Goal: Navigation & Orientation: Find specific page/section

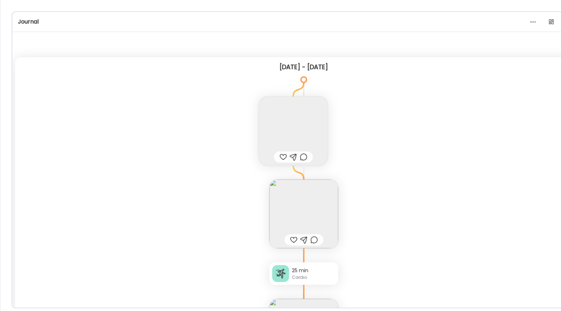
scroll to position [7598, 0]
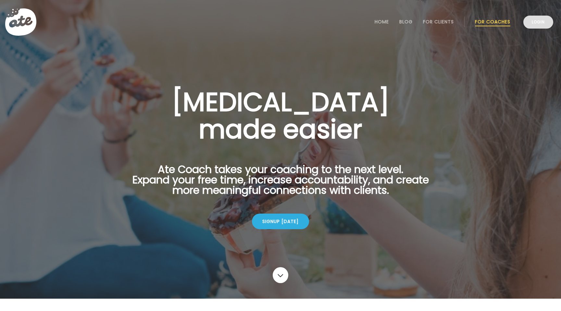
click at [542, 22] on link "Login" at bounding box center [538, 22] width 30 height 13
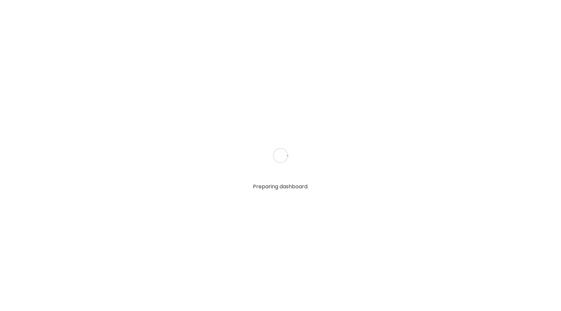
type input "**********"
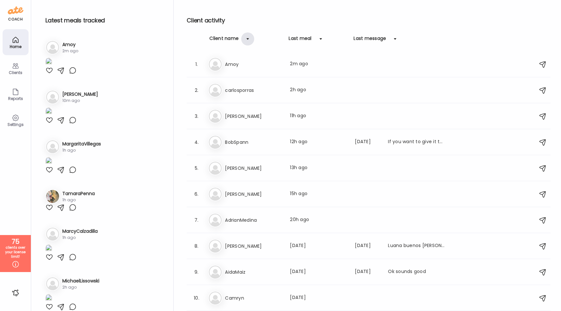
click at [250, 40] on div at bounding box center [247, 38] width 13 height 13
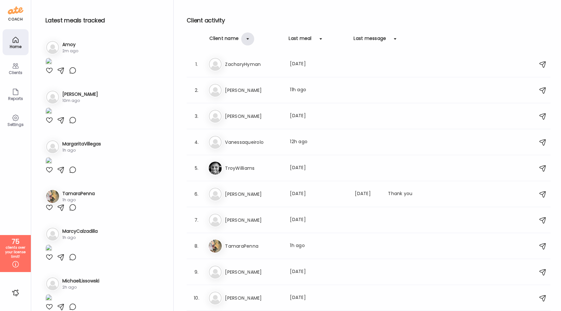
click at [250, 40] on div at bounding box center [247, 38] width 13 height 13
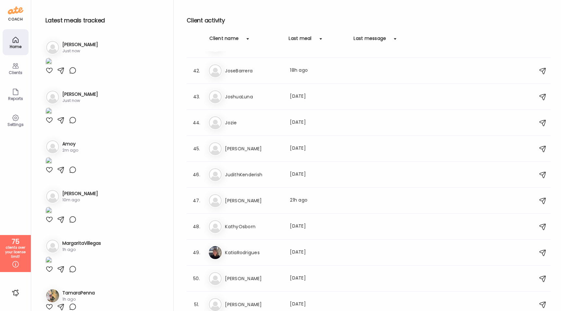
scroll to position [1059, 0]
click at [266, 227] on h3 "KathyOsborn" at bounding box center [253, 226] width 57 height 8
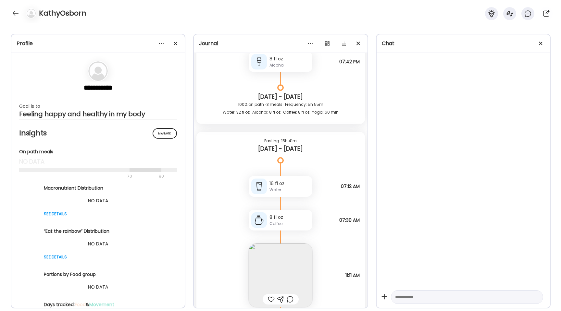
scroll to position [872, 0]
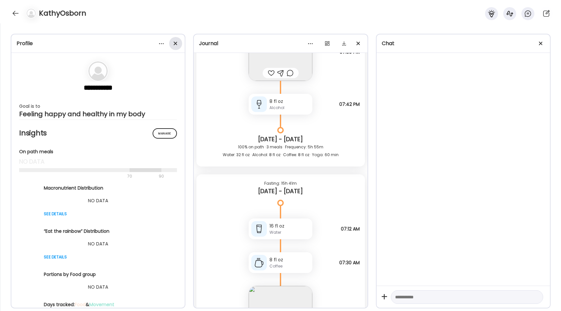
click at [175, 47] on div at bounding box center [175, 43] width 13 height 13
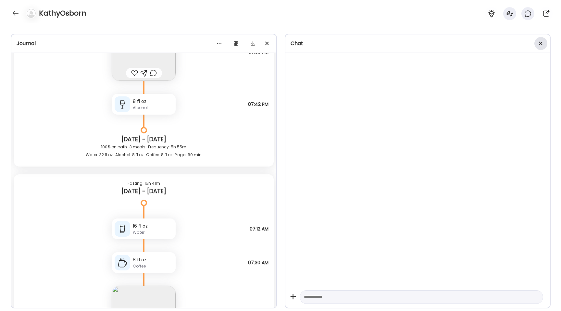
click at [543, 43] on div at bounding box center [540, 43] width 13 height 13
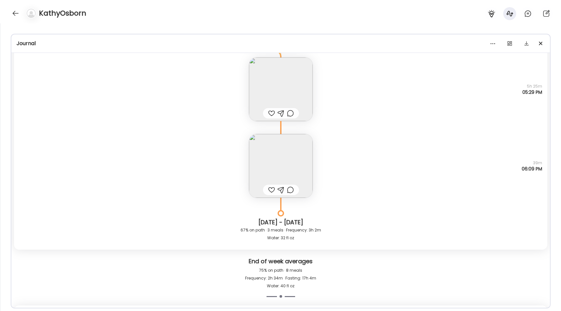
scroll to position [1632, 0]
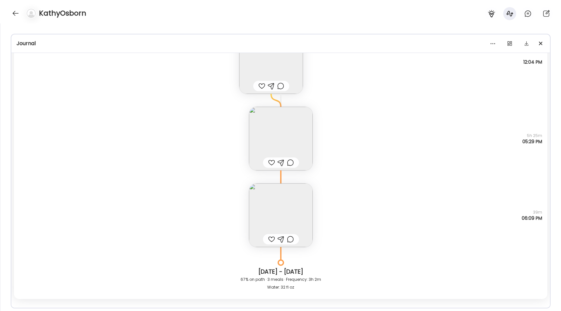
click at [274, 128] on img at bounding box center [281, 139] width 64 height 64
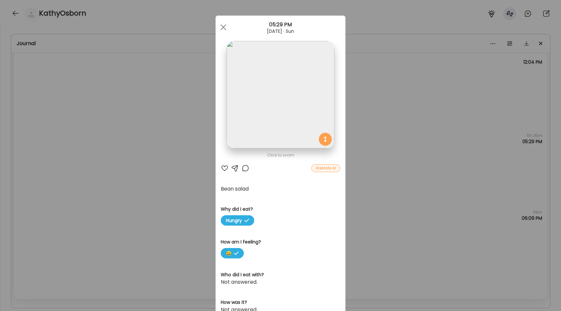
click at [272, 108] on img at bounding box center [280, 94] width 107 height 107
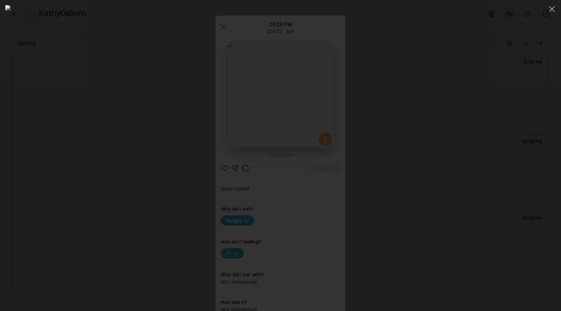
click at [92, 124] on div at bounding box center [280, 155] width 551 height 301
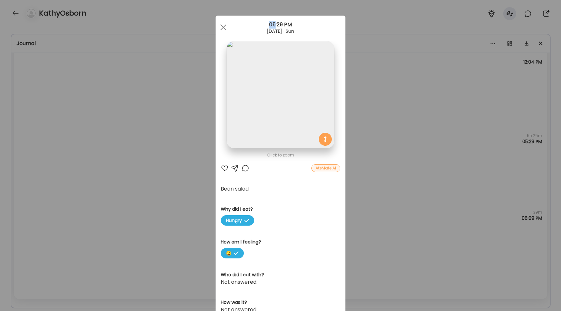
click at [92, 124] on div "Ate Coach Dashboard Wahoo! It’s official Take a moment to set up your Coach Pro…" at bounding box center [280, 155] width 561 height 311
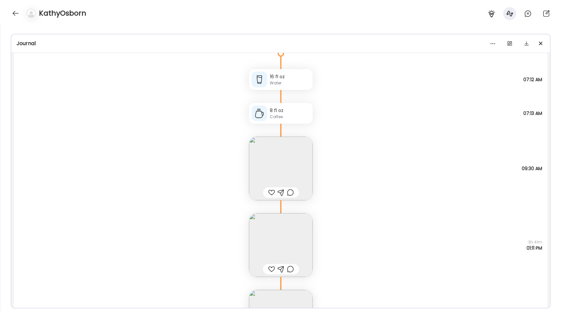
scroll to position [457, 0]
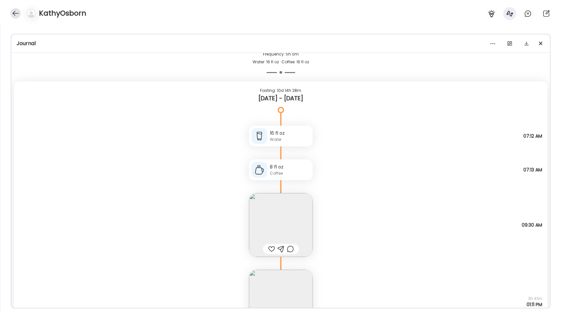
click at [20, 15] on div "KathyOsborn" at bounding box center [280, 11] width 561 height 23
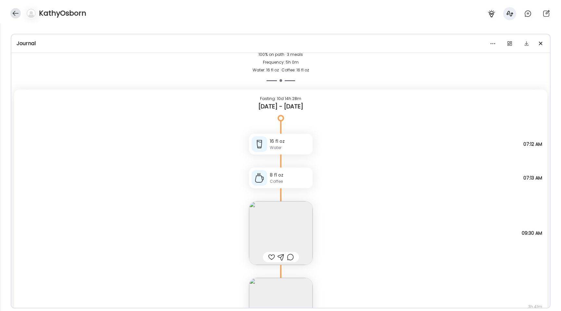
click at [16, 13] on div at bounding box center [15, 13] width 10 height 10
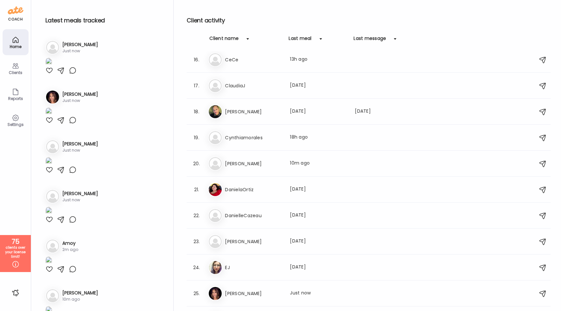
scroll to position [0, 0]
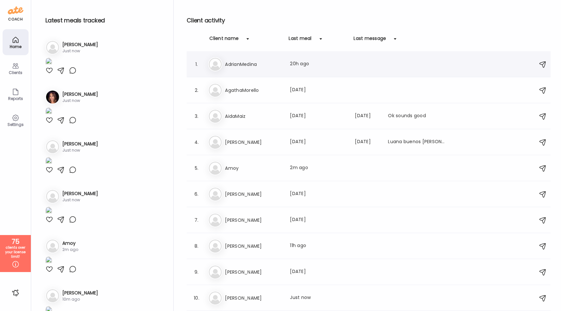
click at [258, 63] on h3 "AdrianMedina" at bounding box center [253, 64] width 57 height 8
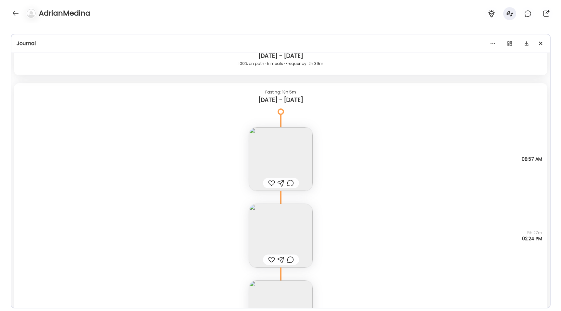
scroll to position [470, 0]
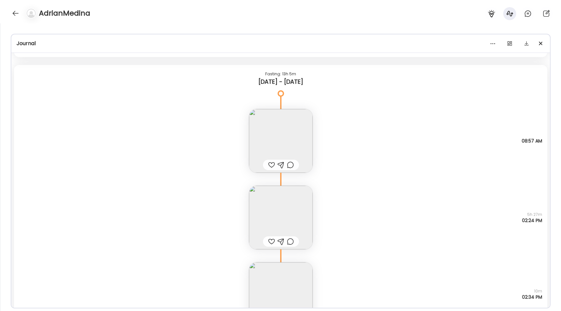
click at [263, 134] on img at bounding box center [281, 141] width 64 height 64
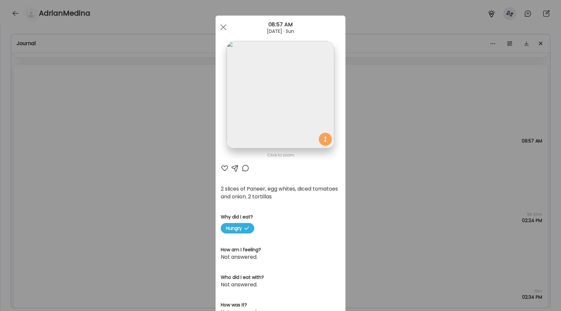
click at [271, 108] on img at bounding box center [280, 94] width 107 height 107
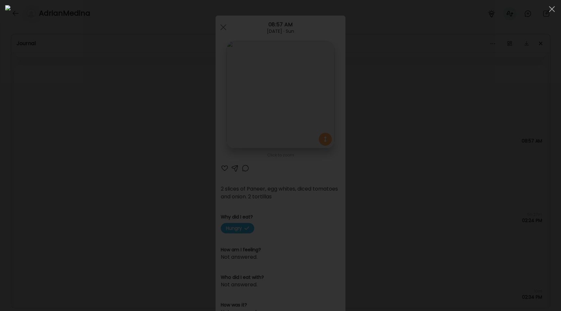
click at [107, 178] on div at bounding box center [280, 155] width 551 height 301
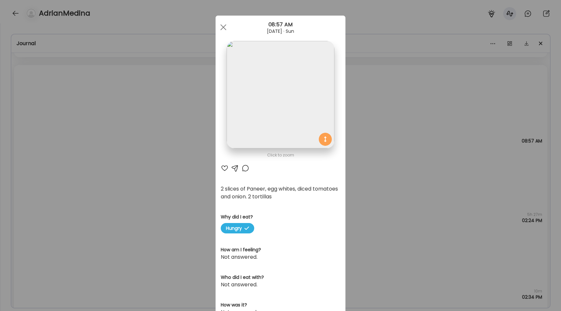
click at [107, 178] on div "Ate Coach Dashboard Wahoo! It’s official Take a moment to set up your Coach Pro…" at bounding box center [280, 155] width 561 height 311
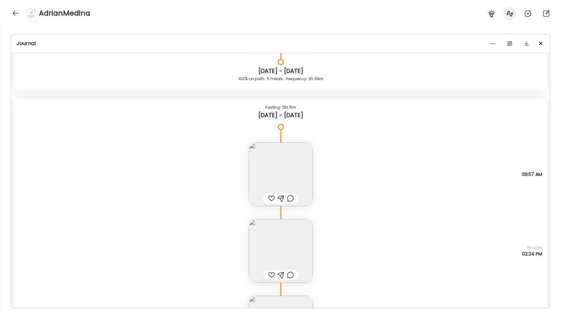
scroll to position [441, 0]
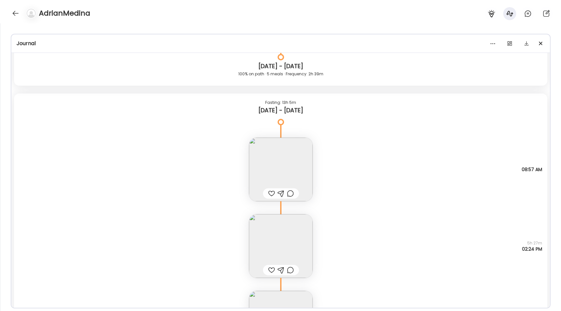
click at [289, 164] on img at bounding box center [281, 170] width 64 height 64
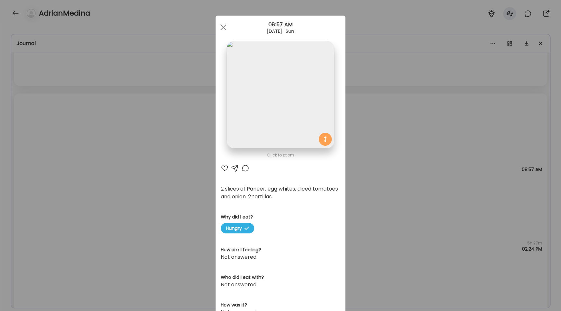
click at [185, 206] on div "Ate Coach Dashboard Wahoo! It’s official Take a moment to set up your Coach Pro…" at bounding box center [280, 155] width 561 height 311
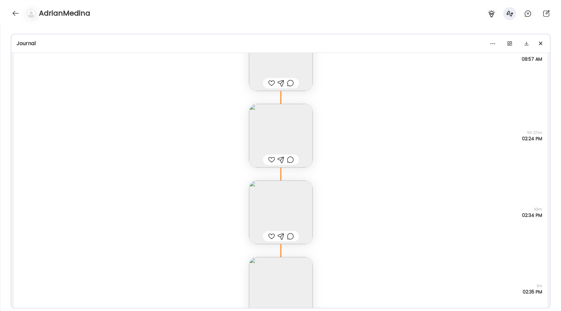
scroll to position [578, 0]
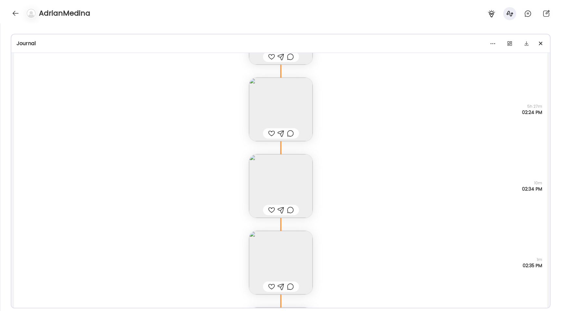
click at [270, 116] on img at bounding box center [281, 110] width 64 height 64
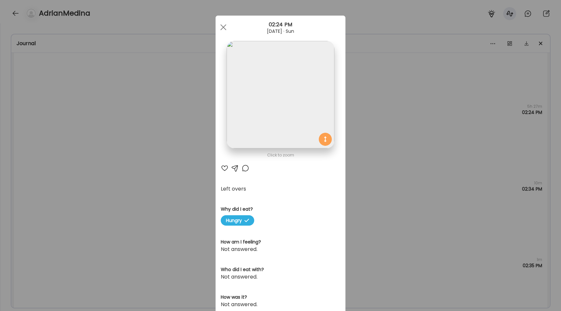
click at [250, 114] on img at bounding box center [280, 94] width 107 height 107
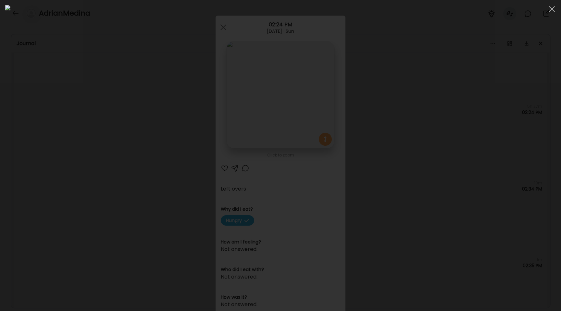
click at [104, 151] on div at bounding box center [280, 155] width 551 height 301
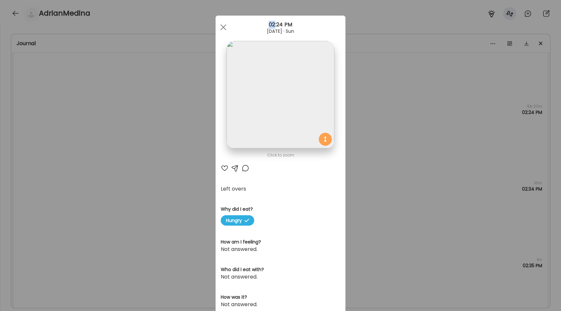
click at [104, 151] on div "Ate Coach Dashboard Wahoo! It’s official Take a moment to set up your Coach Pro…" at bounding box center [280, 155] width 561 height 311
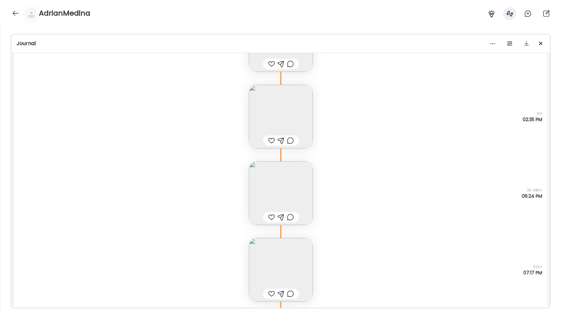
scroll to position [738, 0]
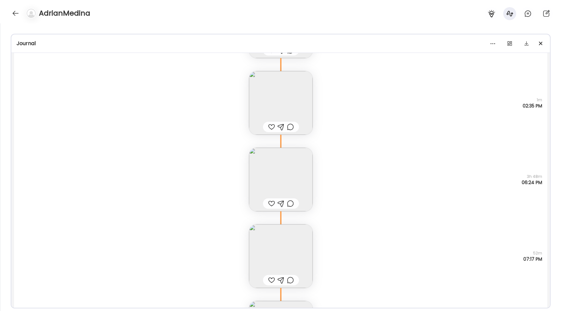
click at [277, 177] on img at bounding box center [281, 180] width 64 height 64
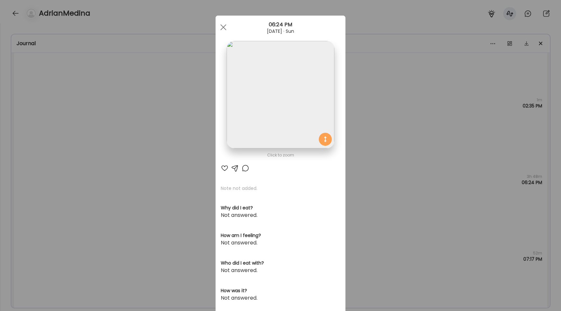
click at [266, 125] on img at bounding box center [280, 94] width 107 height 107
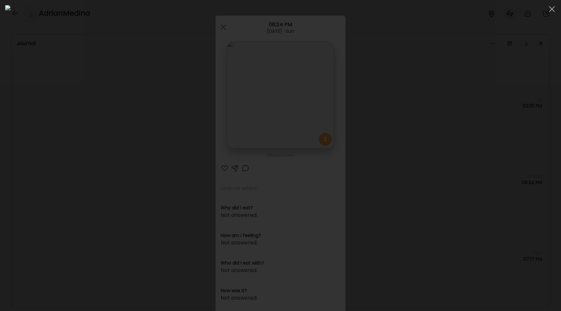
click at [54, 157] on div at bounding box center [280, 155] width 551 height 301
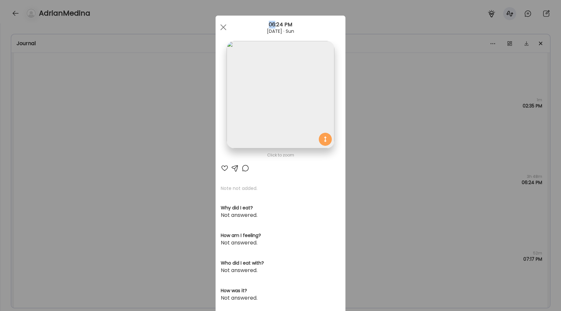
click at [54, 157] on div "Ate Coach Dashboard Wahoo! It’s official Take a moment to set up your Coach Pro…" at bounding box center [280, 155] width 561 height 311
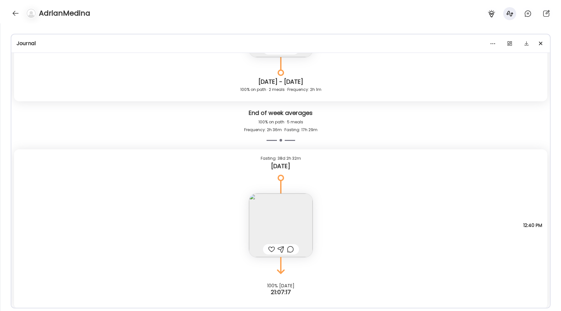
scroll to position [1639, 0]
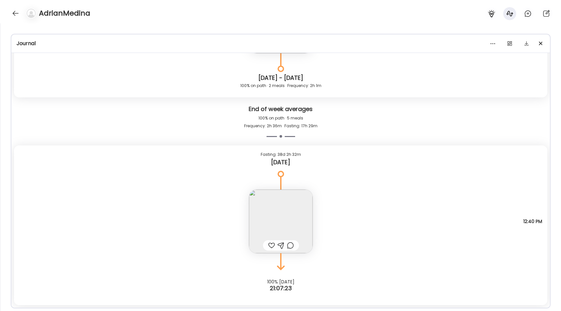
click at [260, 195] on img at bounding box center [281, 222] width 64 height 64
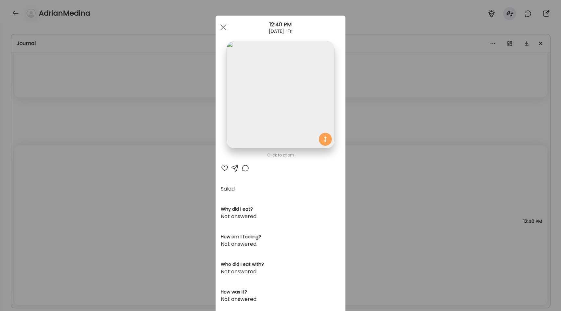
click at [257, 114] on img at bounding box center [280, 94] width 107 height 107
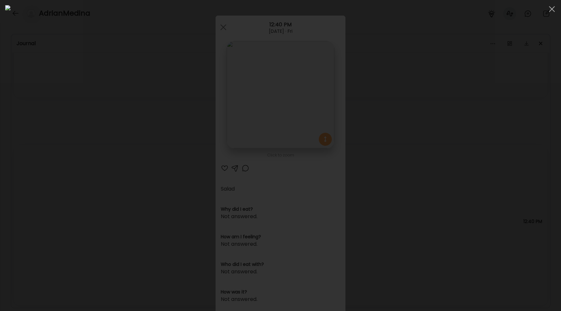
click at [83, 152] on div at bounding box center [280, 155] width 551 height 301
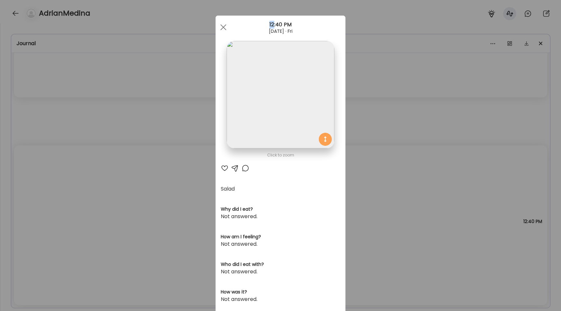
click at [83, 152] on div "Ate Coach Dashboard Wahoo! It’s official Take a moment to set up your Coach Pro…" at bounding box center [280, 155] width 561 height 311
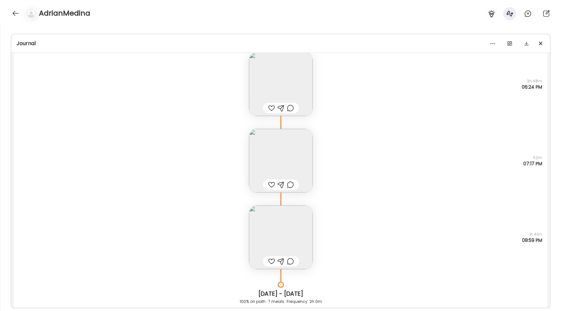
scroll to position [816, 0]
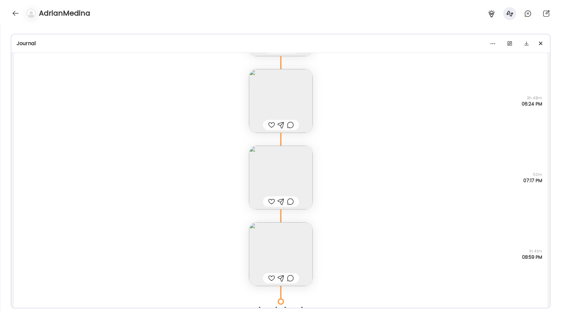
click at [279, 108] on img at bounding box center [281, 101] width 64 height 64
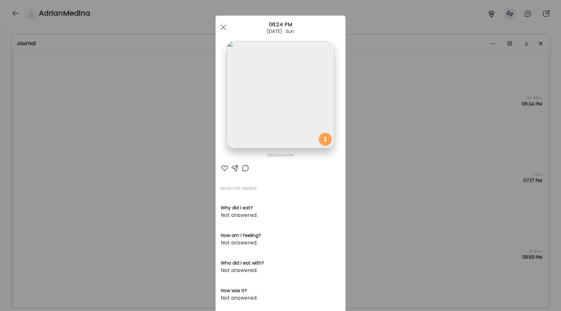
click at [266, 88] on img at bounding box center [280, 94] width 107 height 107
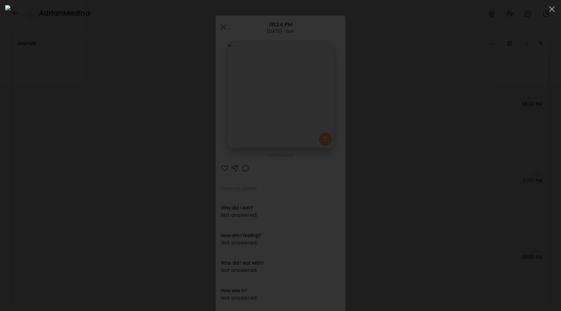
click at [43, 97] on div at bounding box center [280, 155] width 551 height 301
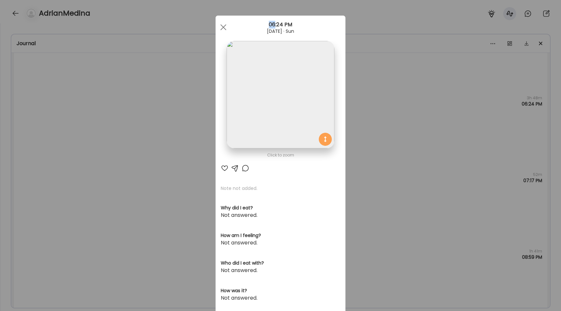
click at [43, 97] on div "Ate Coach Dashboard Wahoo! It’s official Take a moment to set up your Coach Pro…" at bounding box center [280, 155] width 561 height 311
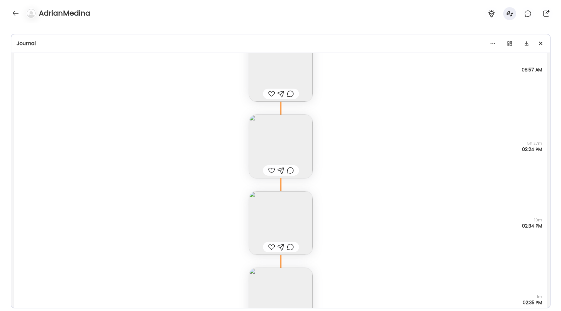
scroll to position [459, 0]
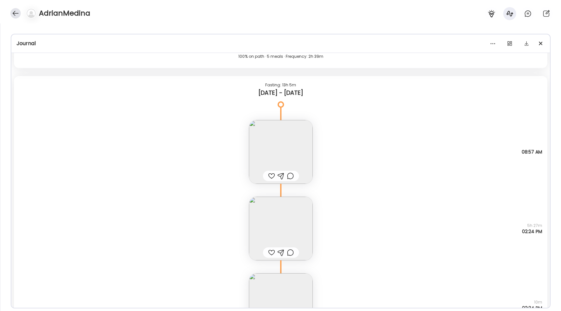
click at [17, 15] on div at bounding box center [15, 13] width 10 height 10
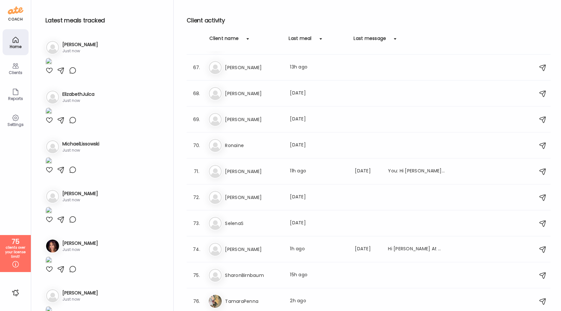
scroll to position [1945, 0]
click at [268, 203] on div "Tr TroyWilliams Last meal: 1d ago" at bounding box center [369, 197] width 323 height 14
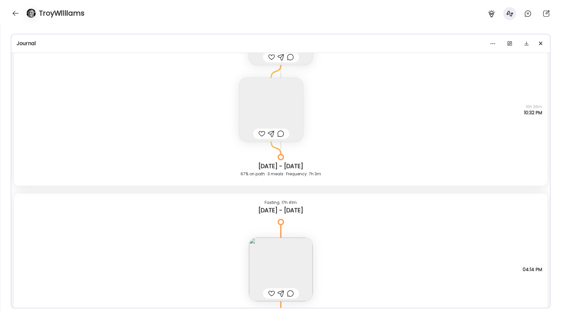
scroll to position [7347, 0]
